Goal: Information Seeking & Learning: Understand process/instructions

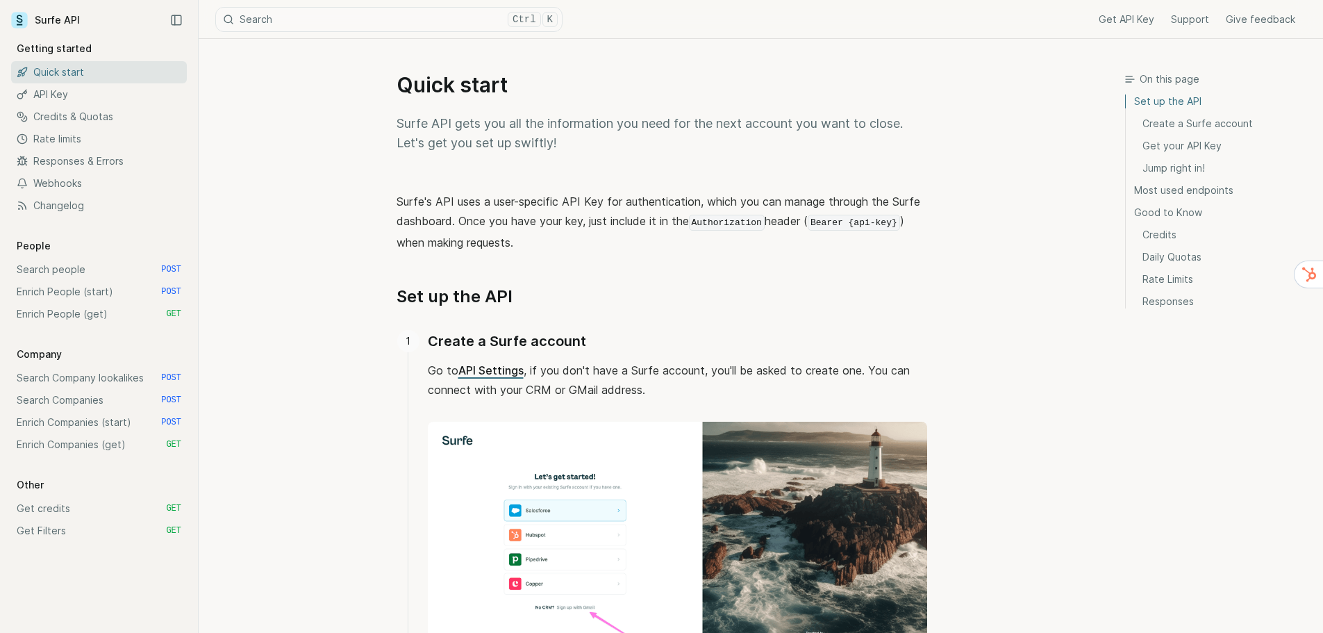
click at [69, 134] on link "Rate limits" at bounding box center [99, 139] width 176 height 22
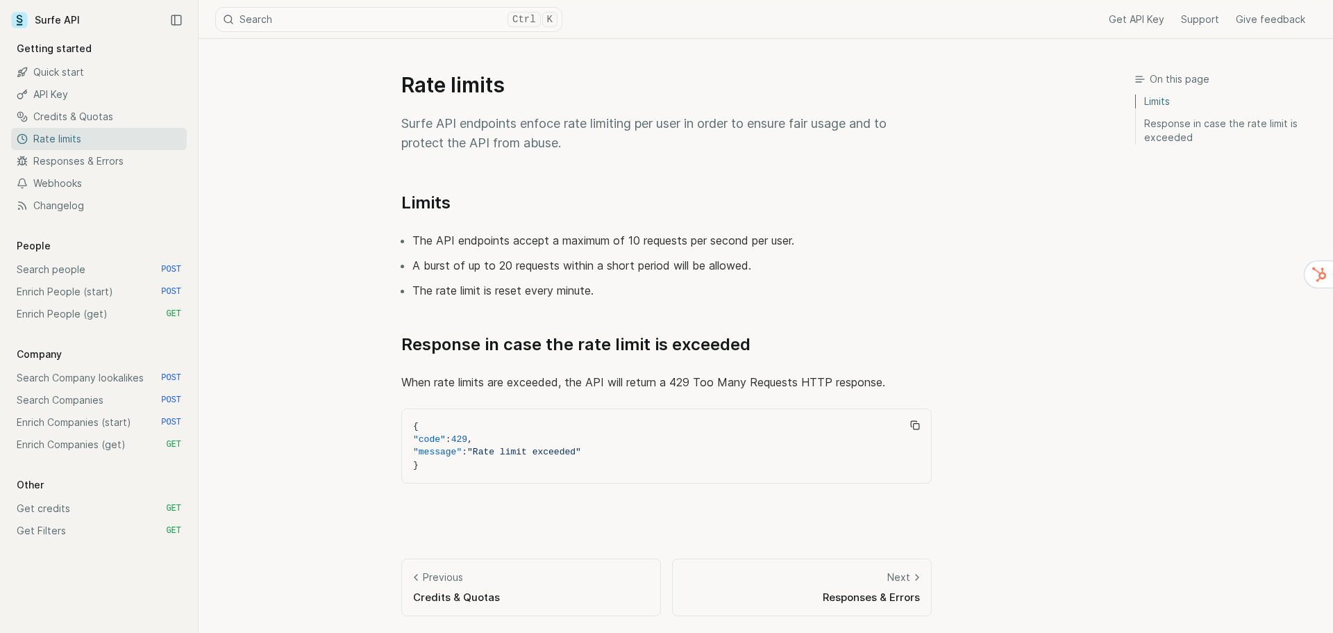
click at [83, 126] on link "Credits & Quotas" at bounding box center [99, 117] width 176 height 22
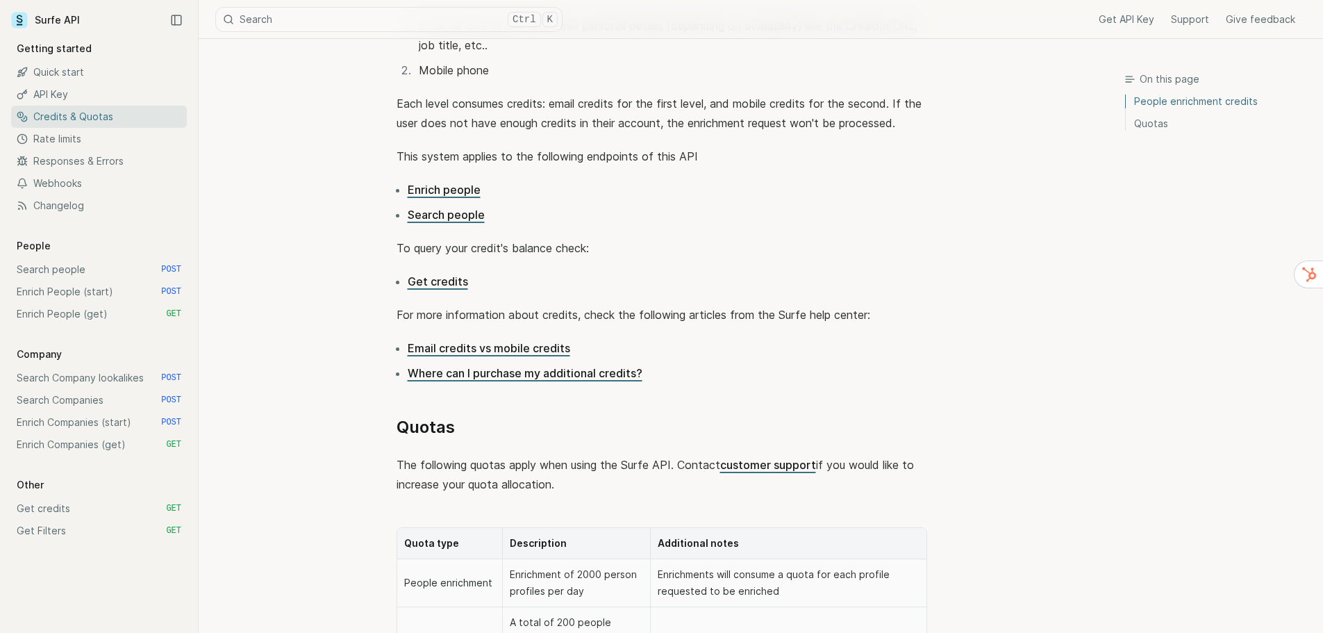
scroll to position [278, 0]
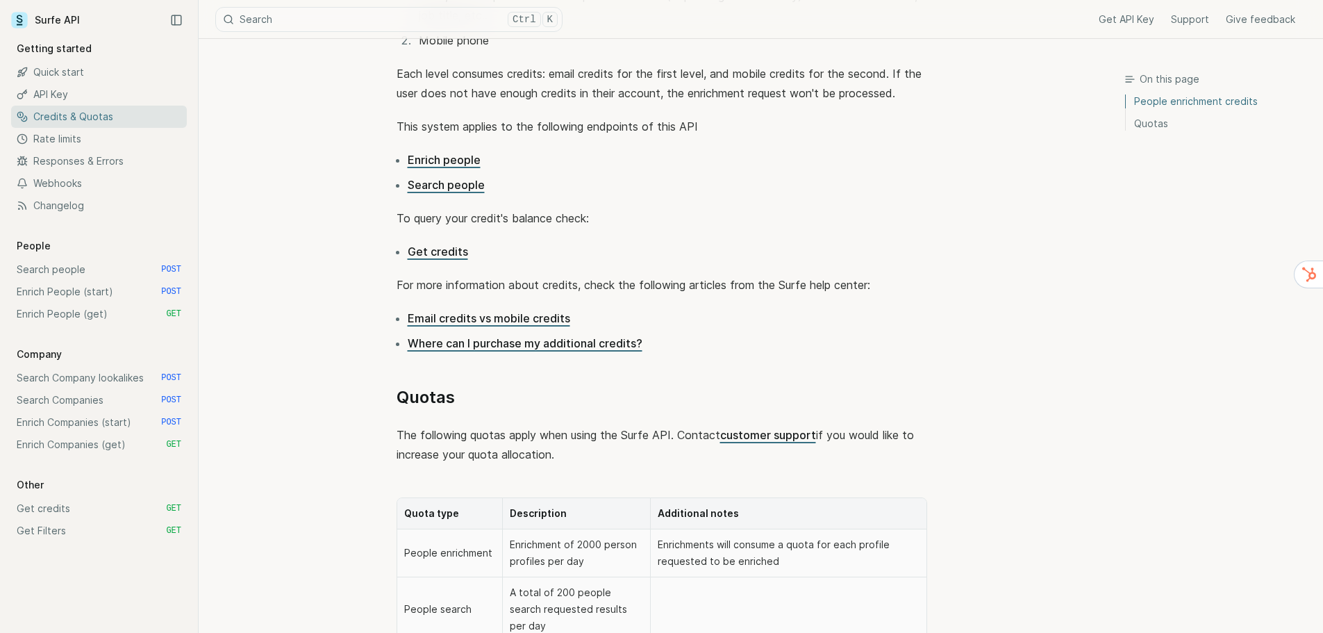
click at [447, 246] on link "Get credits" at bounding box center [438, 251] width 60 height 14
